Goal: Task Accomplishment & Management: Manage account settings

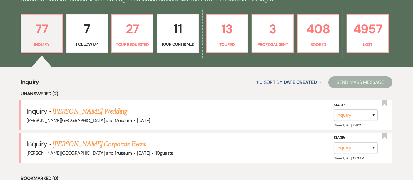
scroll to position [140, 0]
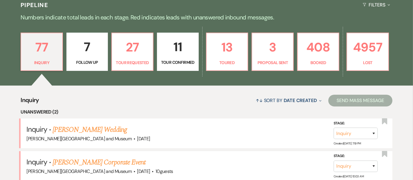
click at [97, 52] on p "7" at bounding box center [87, 47] width 34 height 20
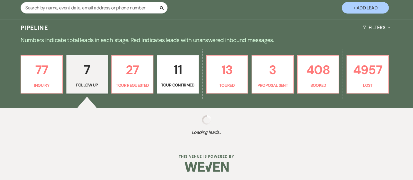
select select "9"
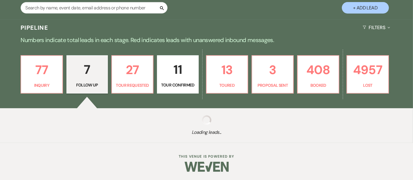
select select "9"
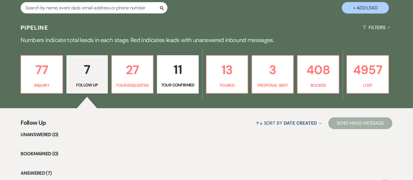
scroll to position [140, 0]
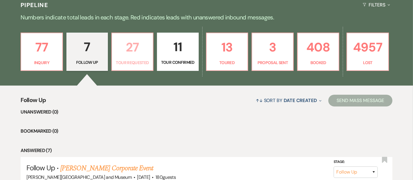
click at [132, 62] on p "Tour Requested" at bounding box center [132, 62] width 34 height 6
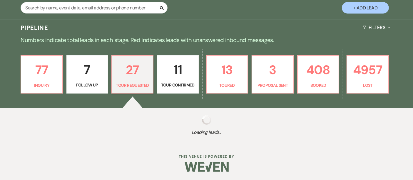
select select "2"
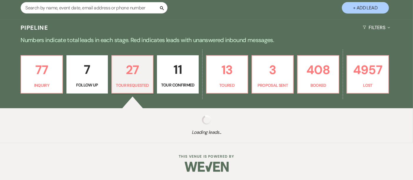
select select "2"
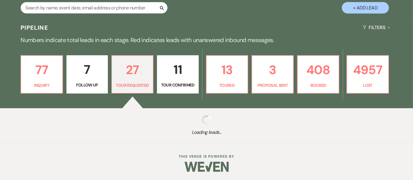
select select "2"
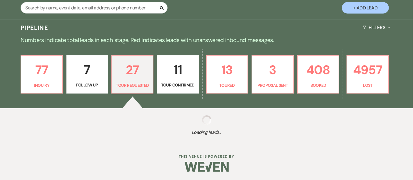
select select "2"
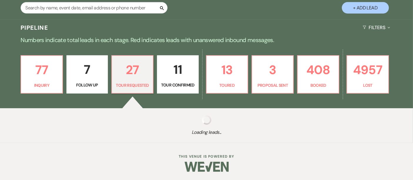
select select "2"
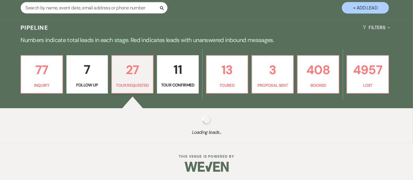
select select "2"
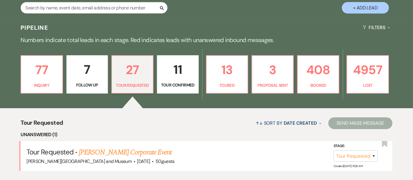
scroll to position [140, 0]
